Goal: Contribute content: Add original content to the website for others to see

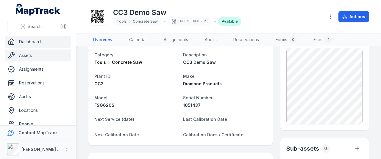
drag, startPoint x: 31, startPoint y: 49, endPoint x: 33, endPoint y: 43, distance: 6.4
click at [31, 49] on link "Assets" at bounding box center [38, 55] width 66 height 12
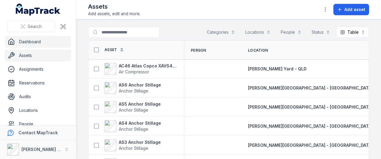
click at [33, 41] on link "Dashboard" at bounding box center [38, 42] width 66 height 12
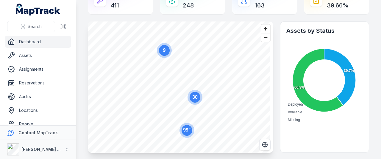
scroll to position [30, 0]
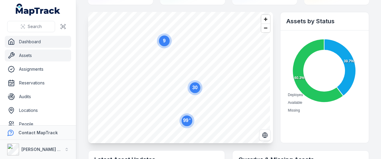
click at [33, 59] on link "Assets" at bounding box center [38, 55] width 66 height 12
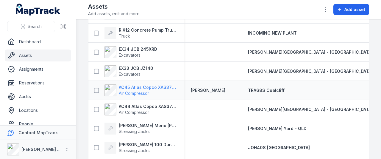
scroll to position [179, 0]
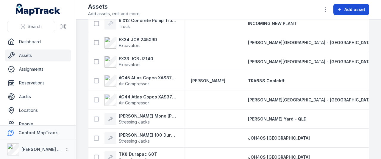
click at [356, 7] on span "Add asset" at bounding box center [354, 10] width 21 height 6
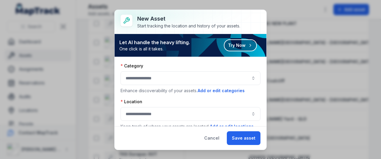
click at [139, 78] on button "button" at bounding box center [191, 78] width 140 height 14
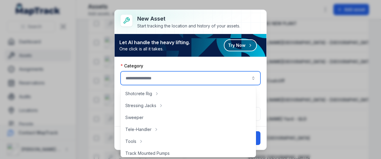
scroll to position [298, 0]
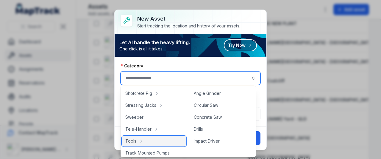
click at [133, 139] on span "Tools" at bounding box center [130, 141] width 11 height 6
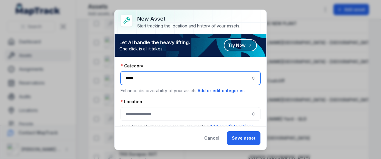
click at [145, 77] on button "*****" at bounding box center [191, 78] width 140 height 14
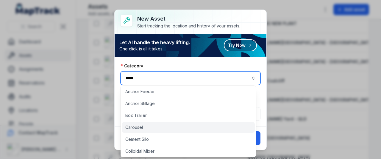
scroll to position [0, 0]
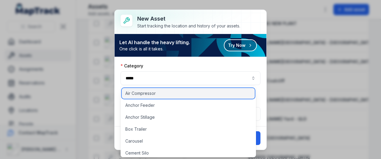
click at [149, 96] on span "Air Compressor" at bounding box center [140, 93] width 30 height 6
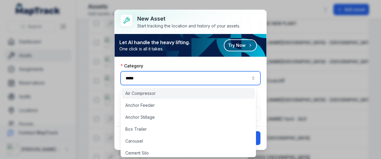
type input "**********"
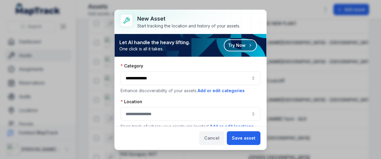
click at [217, 136] on button "Cancel" at bounding box center [211, 138] width 25 height 14
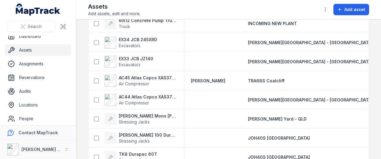
scroll to position [8, 0]
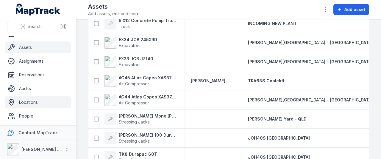
click at [33, 102] on link "Locations" at bounding box center [38, 102] width 66 height 12
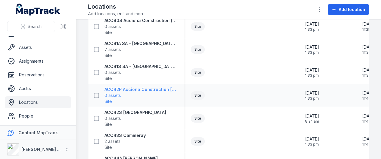
scroll to position [149, 0]
